Goal: Navigation & Orientation: Find specific page/section

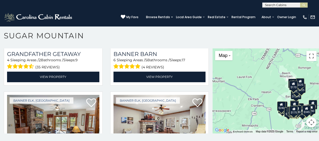
scroll to position [1327, 0]
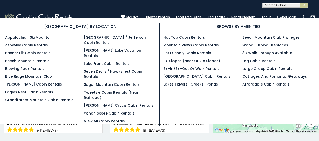
click at [149, 47] on ul "West Jefferson / Jefferson Cabin Rentals Kerr Scott Lake Vacation Rentals Lake …" at bounding box center [119, 79] width 71 height 89
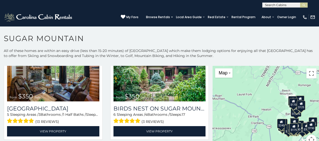
scroll to position [144, 0]
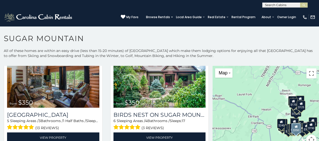
click at [139, 79] on img at bounding box center [159, 77] width 92 height 62
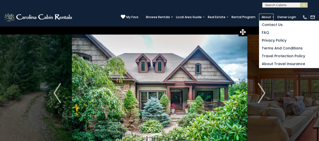
click at [264, 18] on link "About" at bounding box center [266, 17] width 15 height 7
